Goal: Communication & Community: Answer question/provide support

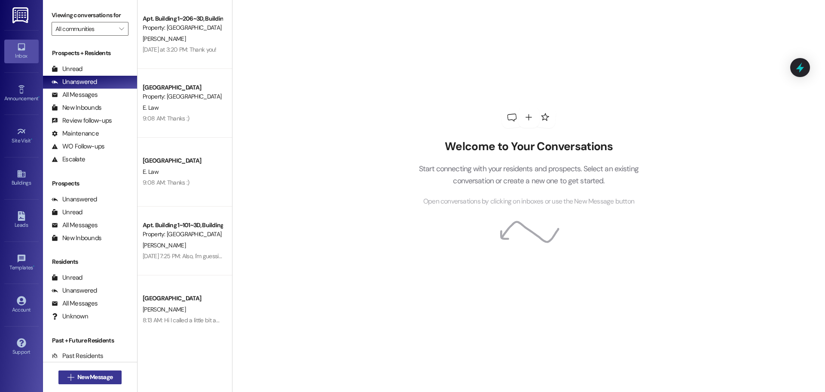
click at [86, 376] on span "New Message" at bounding box center [94, 376] width 35 height 9
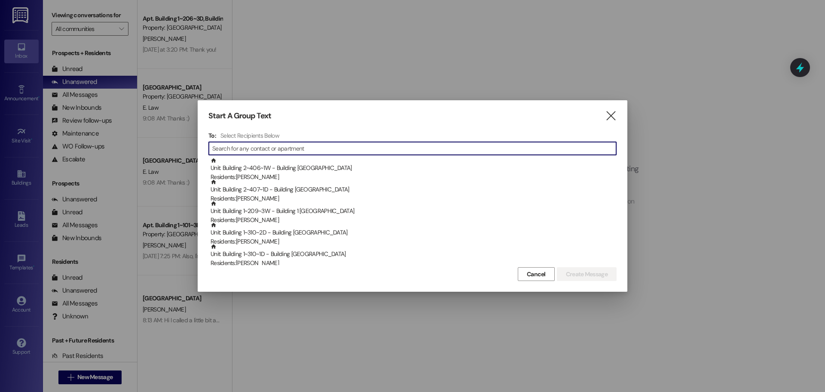
click at [296, 144] on input at bounding box center [414, 148] width 404 height 12
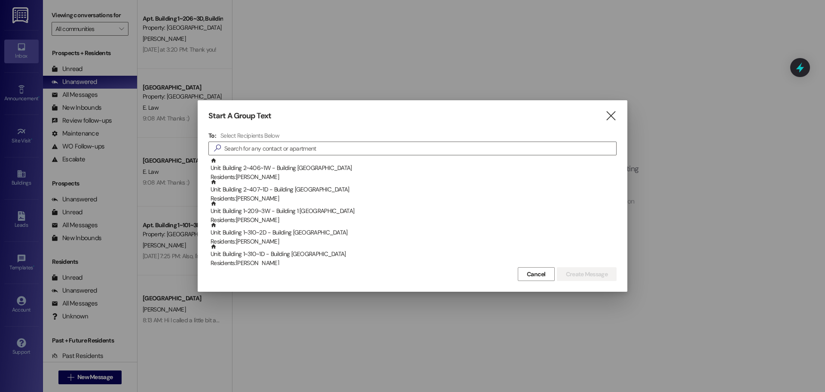
click at [293, 141] on div "To: Select Recipients Below  Unit: Building 2~406~1W - Building 2 Colonial Hou…" at bounding box center [412, 198] width 408 height 133
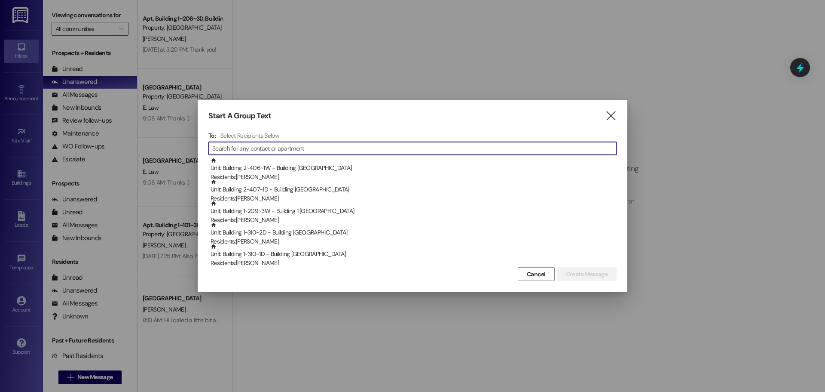
click at [293, 144] on input at bounding box center [414, 148] width 404 height 12
click at [261, 148] on input at bounding box center [414, 148] width 404 height 12
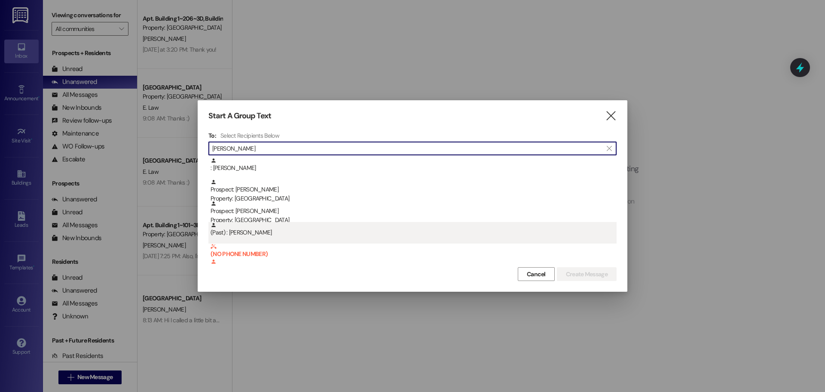
type input "[PERSON_NAME]"
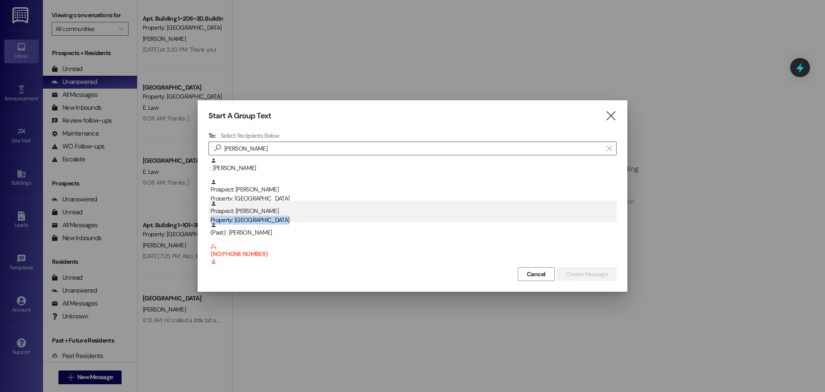
drag, startPoint x: 273, startPoint y: 223, endPoint x: 276, endPoint y: 211, distance: 12.9
click at [276, 211] on div ": [PERSON_NAME] Prospect: [PERSON_NAME] Property: Colonial House Prospect: [PER…" at bounding box center [412, 232] width 408 height 150
click at [276, 211] on div "Prospect: [PERSON_NAME] Property: [GEOGRAPHIC_DATA]" at bounding box center [414, 212] width 406 height 25
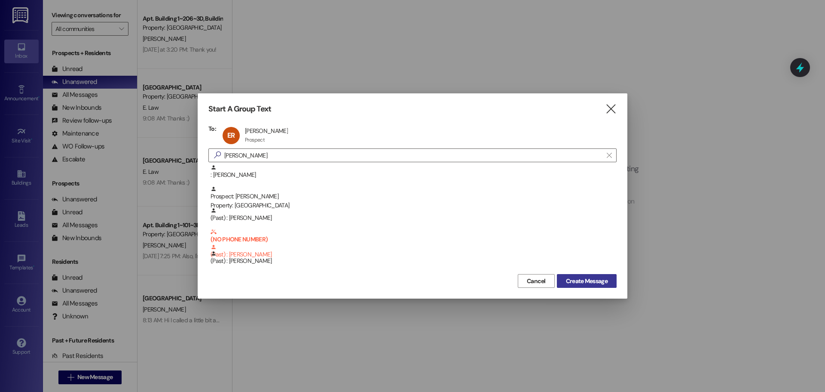
click at [582, 279] on span "Create Message" at bounding box center [587, 280] width 42 height 9
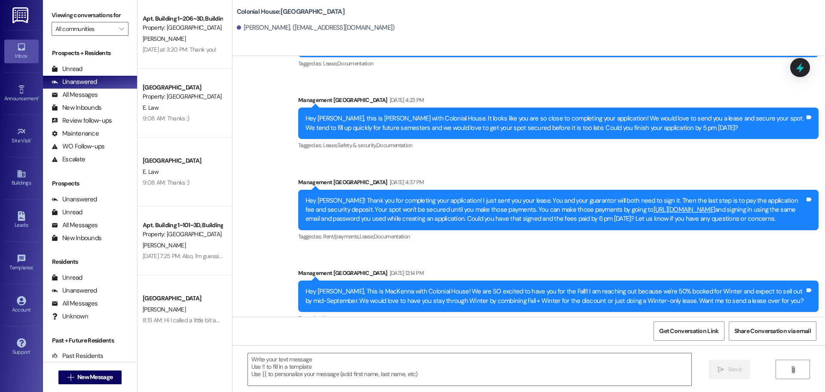
click at [278, 362] on textarea at bounding box center [470, 369] width 444 height 32
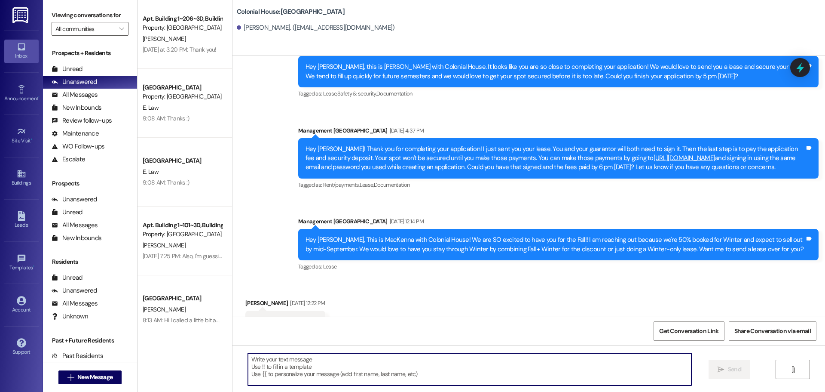
scroll to position [300, 0]
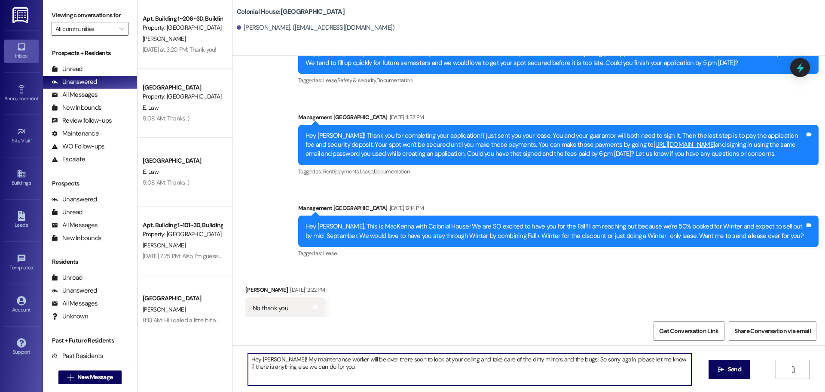
type textarea "Hey [PERSON_NAME]! My maintenance worker will be over there soon to look at you…"
type textarea "I will also have him tighten the towel rack and toilet paper holder while he is…"
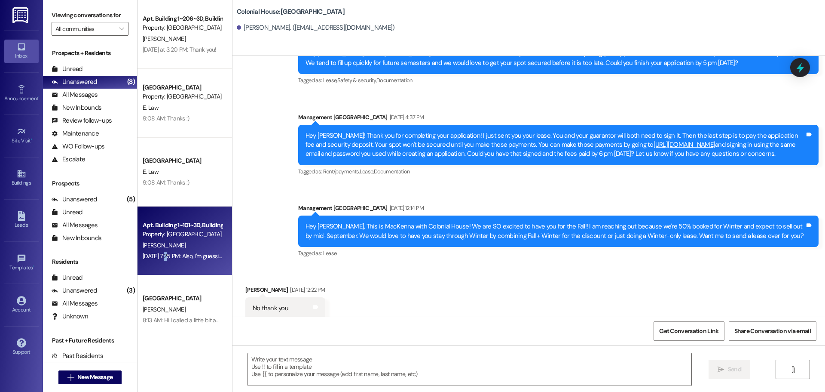
drag, startPoint x: 161, startPoint y: 274, endPoint x: 164, endPoint y: 271, distance: 4.6
click at [164, 271] on div "Apt. Building 1~101~3D, Building 1 Colonial House Property: [GEOGRAPHIC_DATA] […" at bounding box center [185, 240] width 95 height 69
click at [164, 259] on div "[DATE] 7:25 PM: Also, I'm guessing that last text was automated, but there are …" at bounding box center [444, 256] width 602 height 8
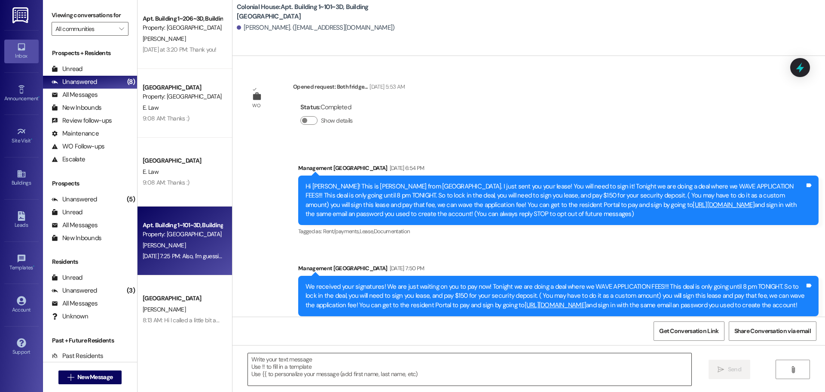
click at [323, 384] on textarea at bounding box center [470, 369] width 444 height 32
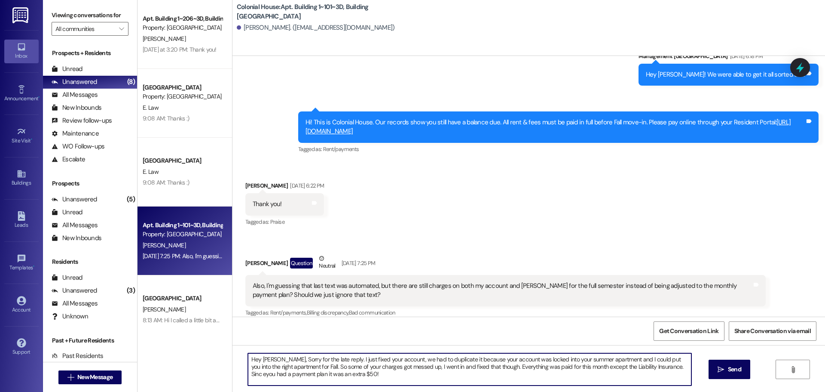
click at [340, 360] on textarea "Hey [PERSON_NAME], Sorry for the late reply. I just fixed your account, we had …" at bounding box center [470, 369] width 444 height 32
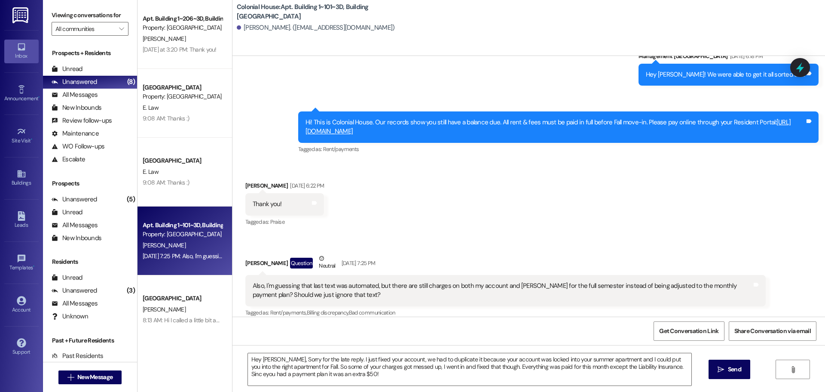
click at [385, 387] on div "Hey [PERSON_NAME], Sorry for the late reply. I just fixed your account, we had …" at bounding box center [529, 377] width 593 height 64
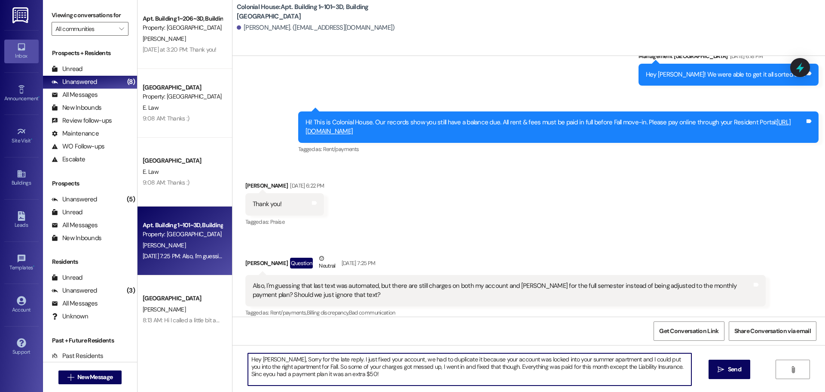
drag, startPoint x: 657, startPoint y: 366, endPoint x: 662, endPoint y: 368, distance: 5.3
click at [662, 368] on textarea "Hey [PERSON_NAME], Sorry for the late reply. I just fixed your account, we had …" at bounding box center [470, 369] width 444 height 32
click at [660, 366] on textarea "Hey [PERSON_NAME], Sorry for the late reply. I just fixed your account, we had …" at bounding box center [470, 369] width 444 height 32
click at [659, 366] on textarea "Hey [PERSON_NAME], Sorry for the late reply. I just fixed your account, we had …" at bounding box center [470, 369] width 444 height 32
click at [349, 371] on textarea "Hey [PERSON_NAME], Sorry for the late reply. I just fixed your account, we had …" at bounding box center [470, 369] width 444 height 32
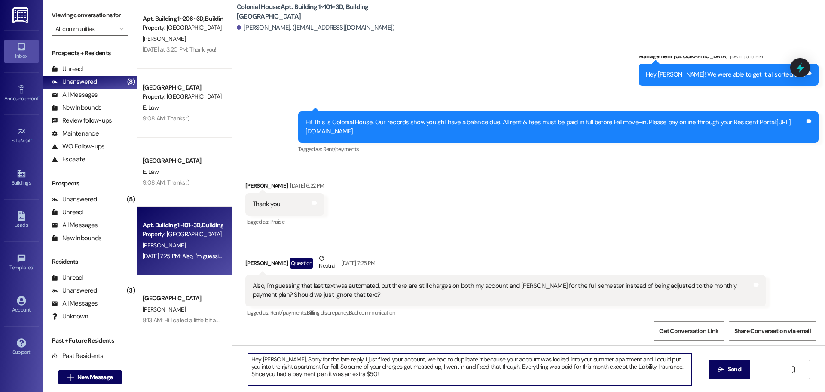
click at [349, 371] on textarea "Hey [PERSON_NAME], Sorry for the late reply. I just fixed your account, we had …" at bounding box center [470, 369] width 444 height 32
click at [527, 384] on textarea "Hey [PERSON_NAME], Sorry for the late reply. I just fixed your account, we had …" at bounding box center [470, 369] width 444 height 32
type textarea "Hey [PERSON_NAME], Sorry for the late reply. I just fixed your account, we had …"
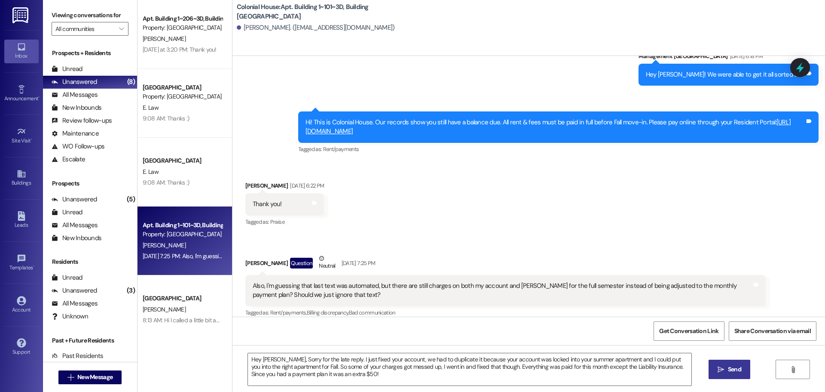
click at [731, 369] on span "Send" at bounding box center [734, 369] width 13 height 9
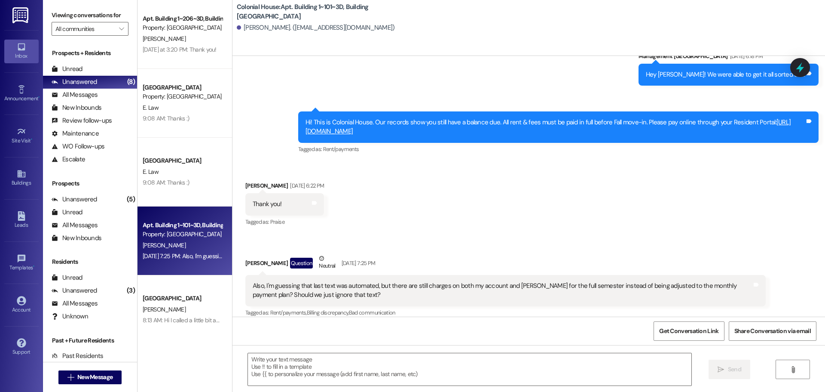
scroll to position [5705, 0]
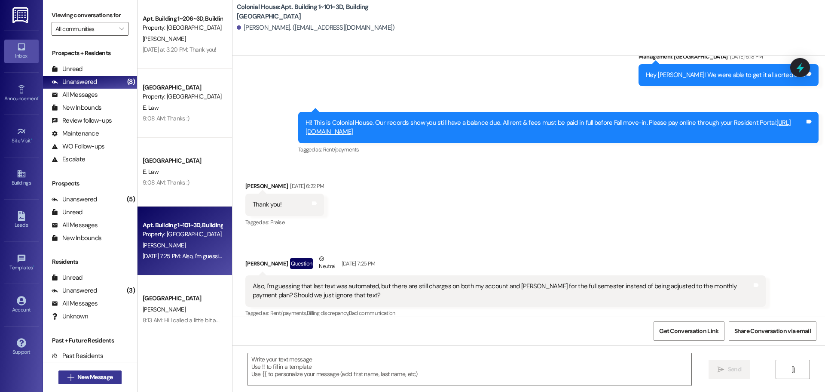
click at [92, 375] on span "New Message" at bounding box center [94, 376] width 35 height 9
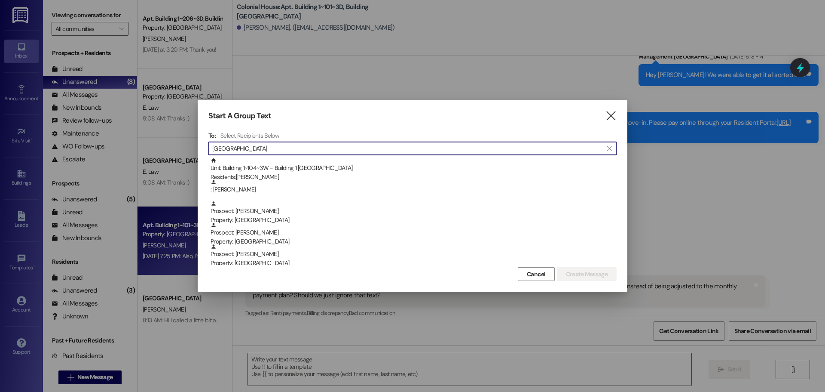
type input "[GEOGRAPHIC_DATA]"
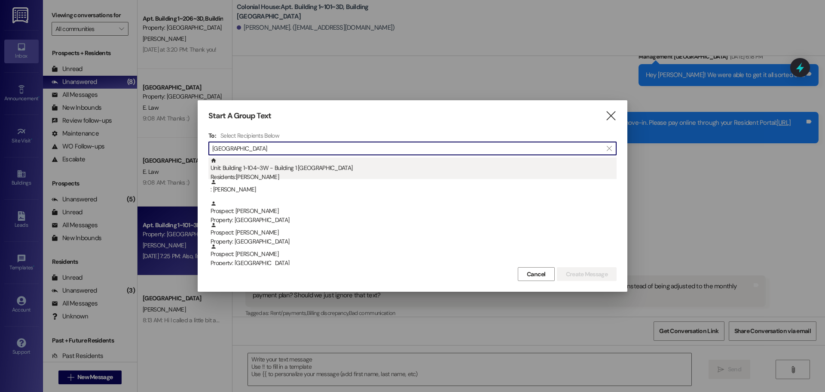
click at [266, 168] on div "Unit: Building 1~104~3W - Building 1 Colonial House Residents: [PERSON_NAME]" at bounding box center [414, 169] width 406 height 25
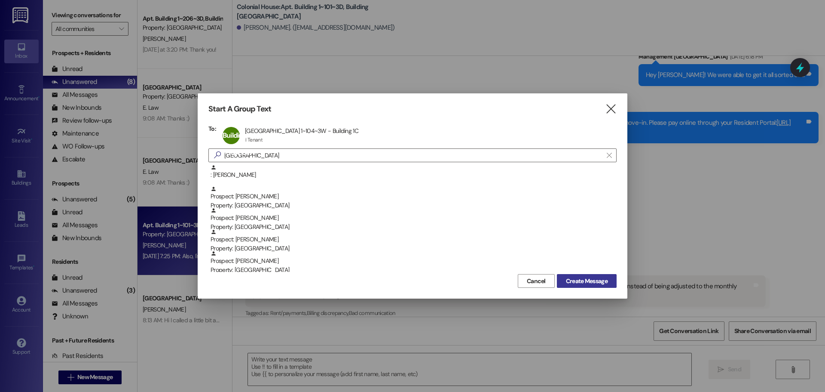
click at [578, 277] on span "Create Message" at bounding box center [587, 280] width 42 height 9
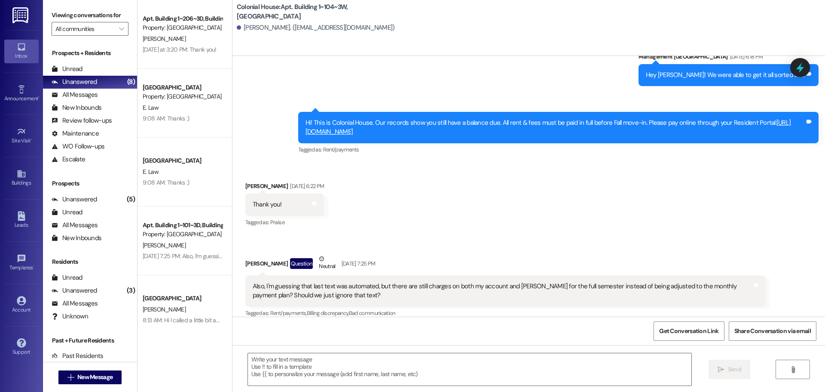
scroll to position [1265, 0]
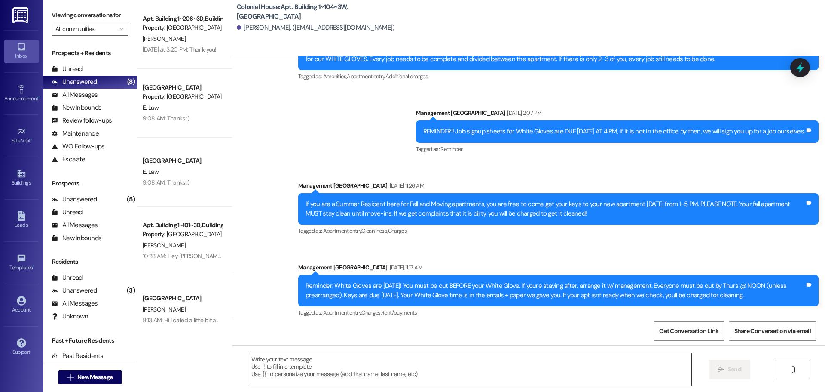
click at [310, 368] on textarea at bounding box center [470, 369] width 444 height 32
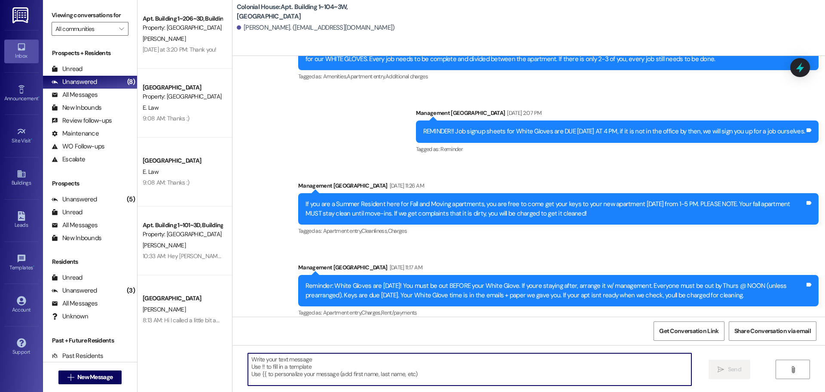
paste textarea "Hi [Resident Name], this is Colonial House. Our records show you still have a b…"
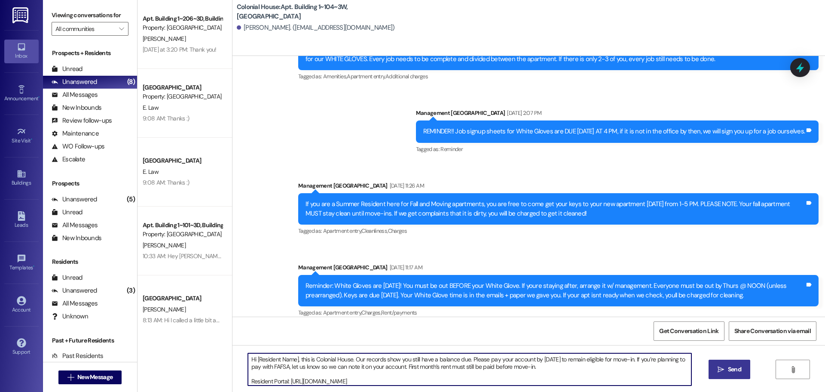
drag, startPoint x: 293, startPoint y: 355, endPoint x: 251, endPoint y: 355, distance: 42.1
click at [251, 355] on textarea "Hi [Resident Name], this is Colonial House. Our records show you still have a b…" at bounding box center [470, 369] width 444 height 32
click at [251, 355] on textarea "Hi , this is Colonial House. Our records show you still have a balance due. Ple…" at bounding box center [470, 369] width 444 height 32
drag, startPoint x: 427, startPoint y: 377, endPoint x: 225, endPoint y: 338, distance: 205.7
click at [232, 338] on div "Colonial House: Apt. Building 1~104~3W, [GEOGRAPHIC_DATA][PERSON_NAME]. ([EMAIL…" at bounding box center [528, 196] width 593 height 392
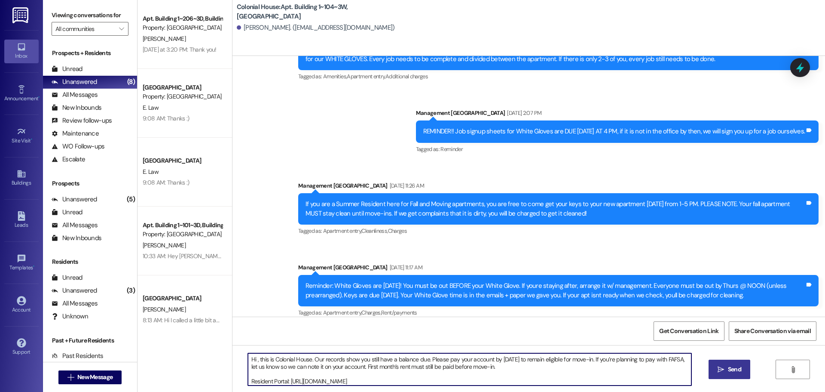
click at [301, 380] on textarea "Hi , this is Colonial House. Our records show you still have a balance due. Ple…" at bounding box center [470, 369] width 444 height 32
click at [404, 383] on textarea "Hi , this is Colonial House. Our records show you still have a balance due. Ple…" at bounding box center [470, 369] width 444 height 32
drag, startPoint x: 411, startPoint y: 381, endPoint x: 228, endPoint y: 354, distance: 184.3
click at [233, 354] on div "Hi , this is Colonial House. Our records show you still have a balance due. Ple…" at bounding box center [529, 377] width 593 height 64
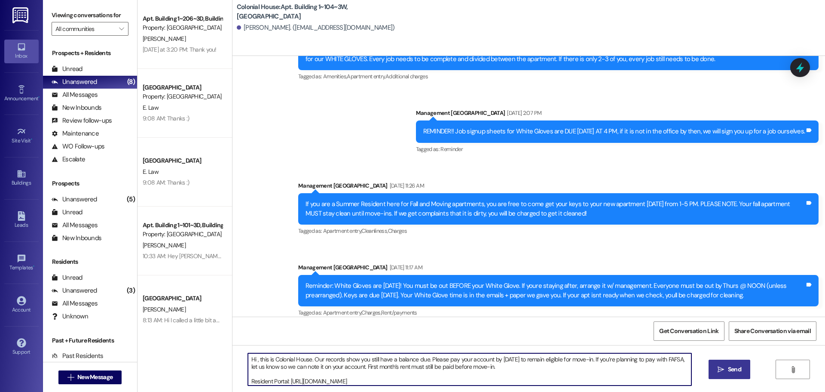
type textarea "Hi , this is Colonial House. Our records show you still have a balance due. Ple…"
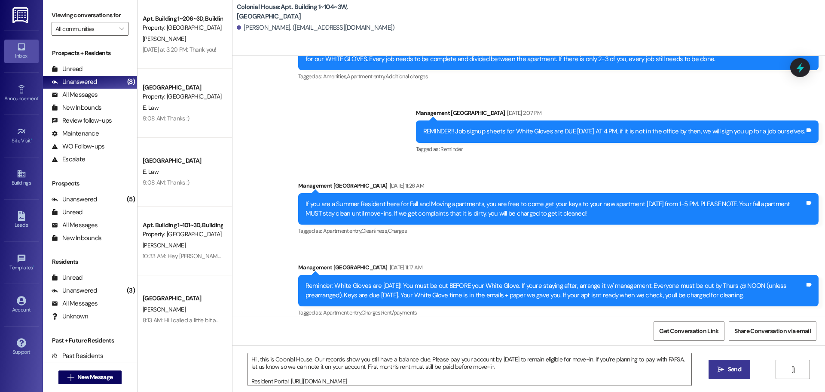
click at [732, 372] on span "Send" at bounding box center [734, 369] width 13 height 9
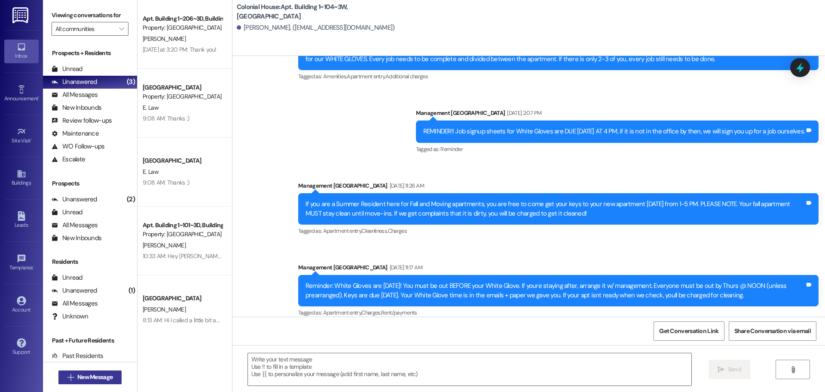
click at [95, 377] on span "New Message" at bounding box center [94, 376] width 35 height 9
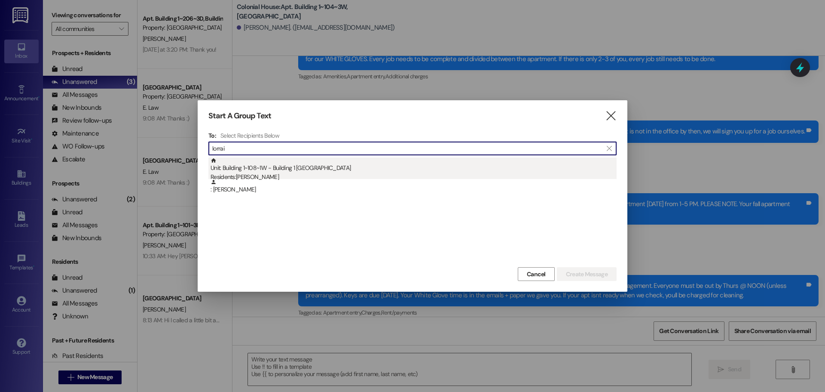
type input "lorrai"
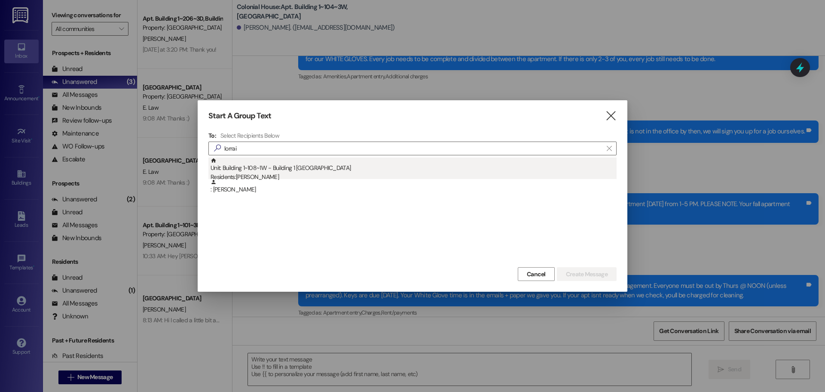
click at [323, 175] on div "Residents: [PERSON_NAME]" at bounding box center [414, 176] width 406 height 9
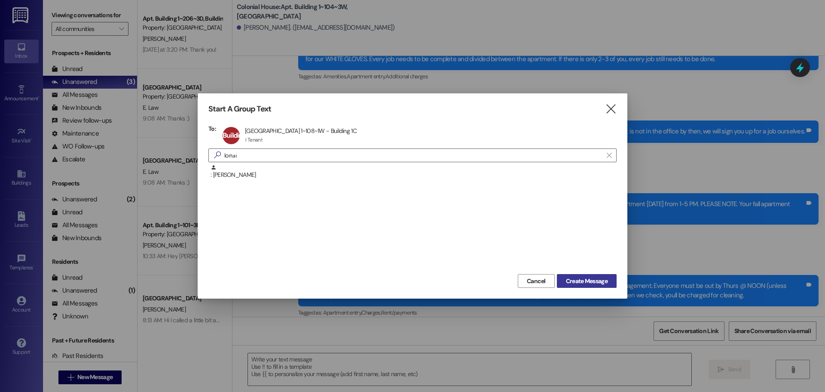
click at [574, 279] on span "Create Message" at bounding box center [587, 280] width 42 height 9
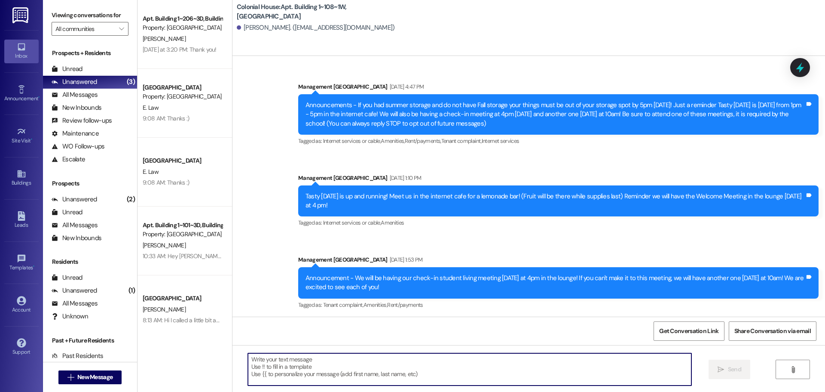
scroll to position [22512, 0]
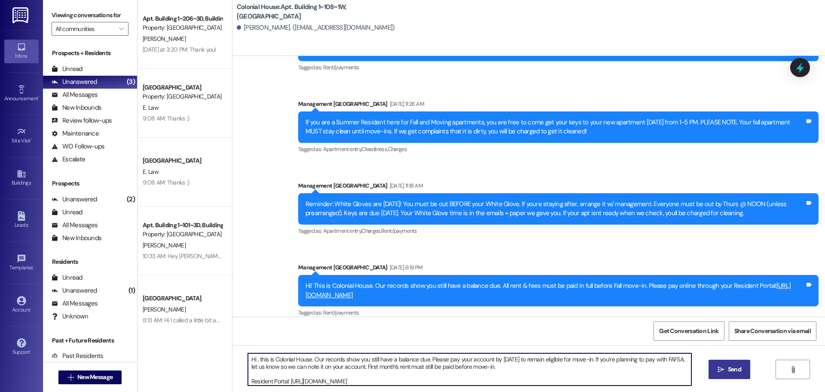
type textarea "Hi , this is Colonial House. Our records show you still have a balance due. Ple…"
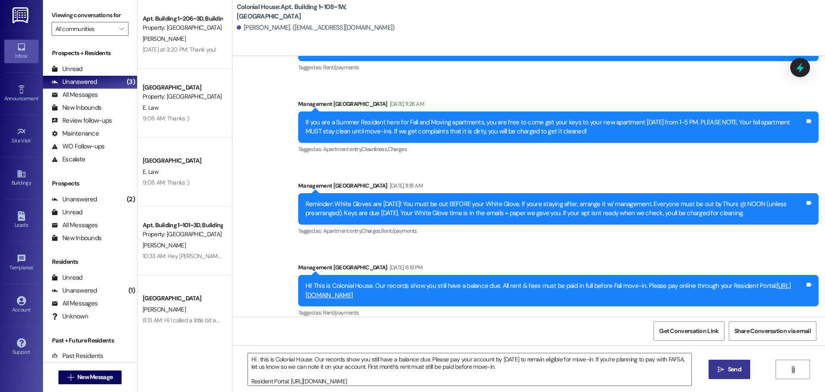
click at [718, 367] on icon "" at bounding box center [721, 369] width 6 height 7
